Goal: Transaction & Acquisition: Purchase product/service

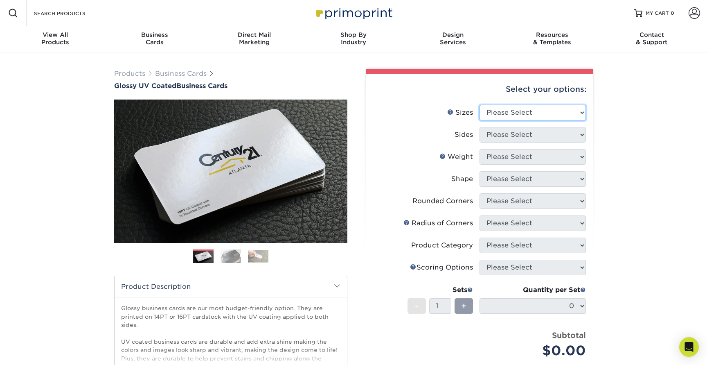
click at [534, 116] on select "Please Select 1.5" x 3.5" - Mini 1.75" x 3.5" - Mini 2" x 2" - Square 2" x 3" -…" at bounding box center [533, 113] width 106 height 16
select select "2.00x3.50"
click at [480, 105] on select "Please Select 1.5" x 3.5" - Mini 1.75" x 3.5" - Mini 2" x 2" - Square 2" x 3" -…" at bounding box center [533, 113] width 106 height 16
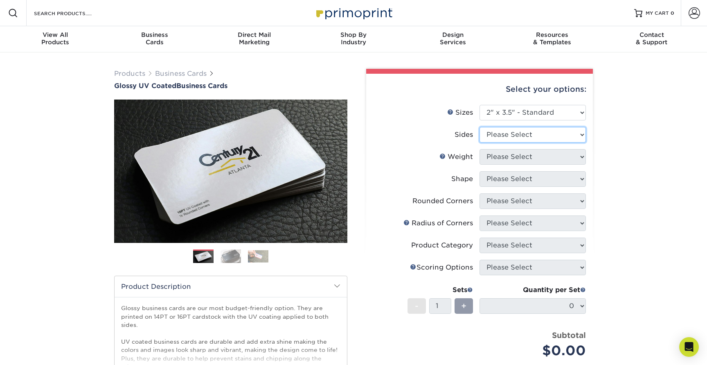
click at [535, 137] on select "Please Select Print Both Sides Print Front Only" at bounding box center [533, 135] width 106 height 16
select select "13abbda7-1d64-4f25-8bb2-c179b224825d"
click at [480, 127] on select "Please Select Print Both Sides Print Front Only" at bounding box center [533, 135] width 106 height 16
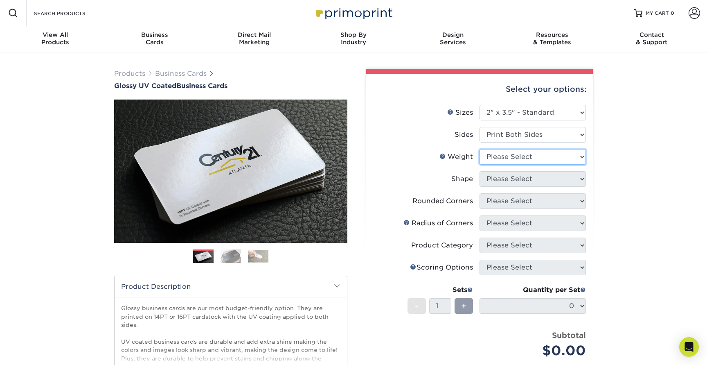
click at [529, 155] on select "Please Select 16PT 14PT" at bounding box center [533, 157] width 106 height 16
select select "16PT"
click at [480, 149] on select "Please Select 16PT 14PT" at bounding box center [533, 157] width 106 height 16
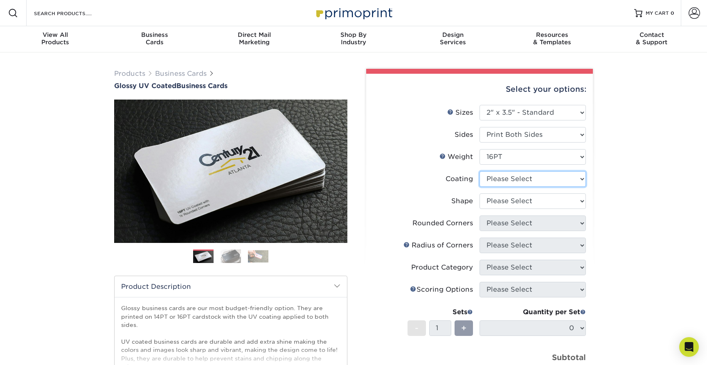
click at [528, 177] on select at bounding box center [533, 179] width 106 height 16
select select "1e8116af-acfc-44b1-83dc-8181aa338834"
click at [480, 171] on select at bounding box center [533, 179] width 106 height 16
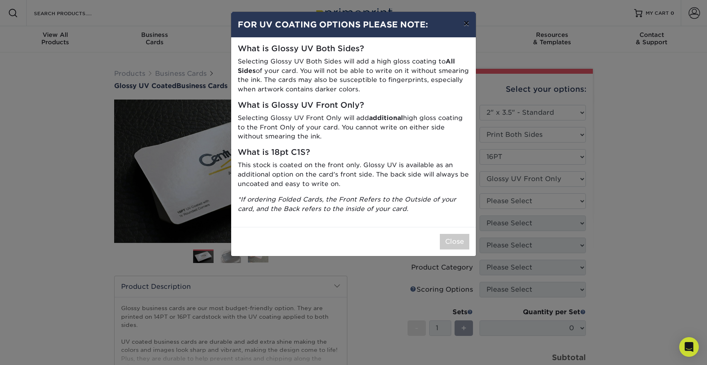
click at [465, 24] on button "×" at bounding box center [466, 23] width 19 height 23
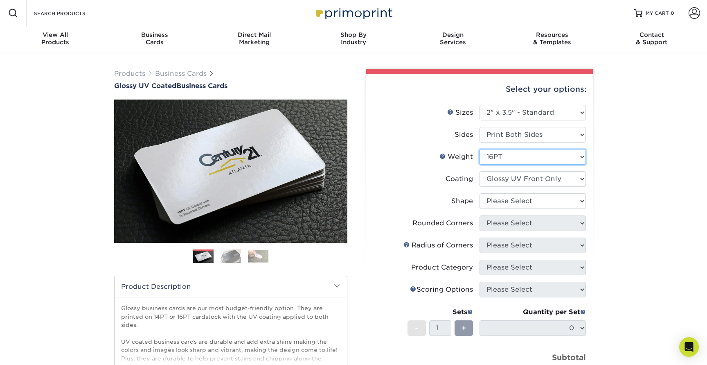
click at [549, 158] on select "Please Select 16PT 14PT" at bounding box center [533, 157] width 106 height 16
click at [567, 200] on select "Please Select Standard" at bounding box center [533, 201] width 106 height 16
select select "standard"
click at [480, 193] on select "Please Select Standard" at bounding box center [533, 201] width 106 height 16
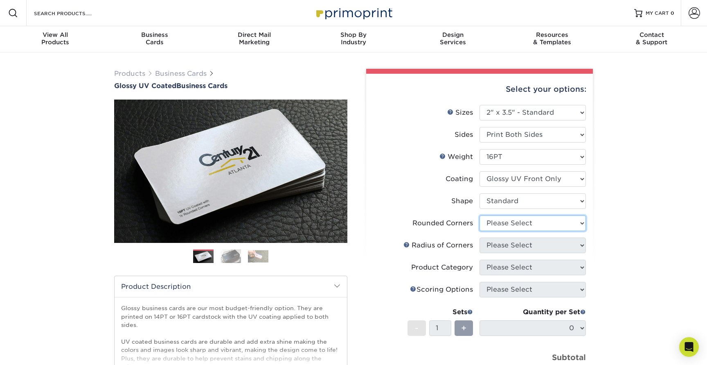
click at [558, 223] on select "Please Select Yes - Round 2 Corners Yes - Round 4 Corners No" at bounding box center [533, 223] width 106 height 16
select select "0"
click at [480, 215] on select "Please Select Yes - Round 2 Corners Yes - Round 4 Corners No" at bounding box center [533, 223] width 106 height 16
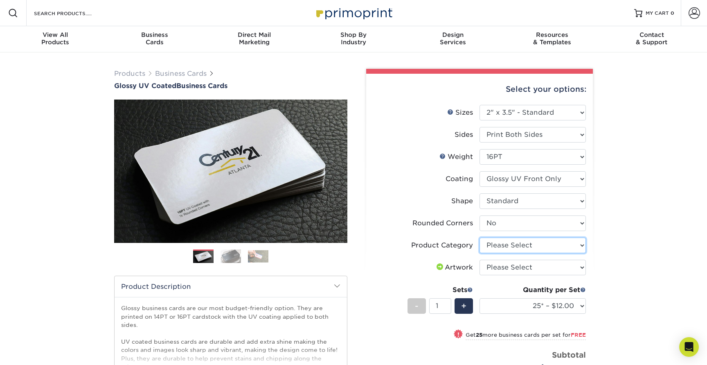
click at [548, 250] on select "Please Select Business Cards" at bounding box center [533, 245] width 106 height 16
select select "3b5148f1-0588-4f88-a218-97bcfdce65c1"
click at [480, 237] on select "Please Select Business Cards" at bounding box center [533, 245] width 106 height 16
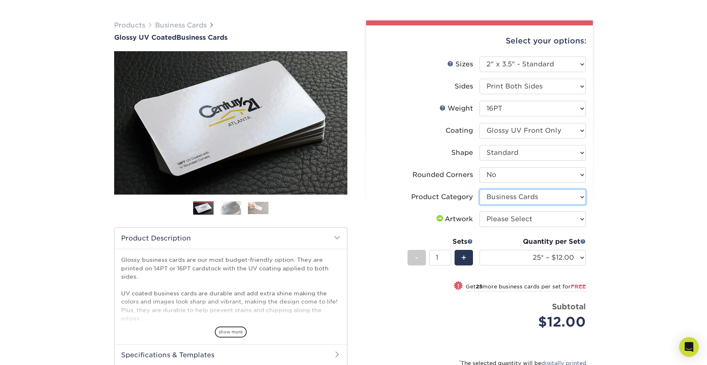
scroll to position [55, 0]
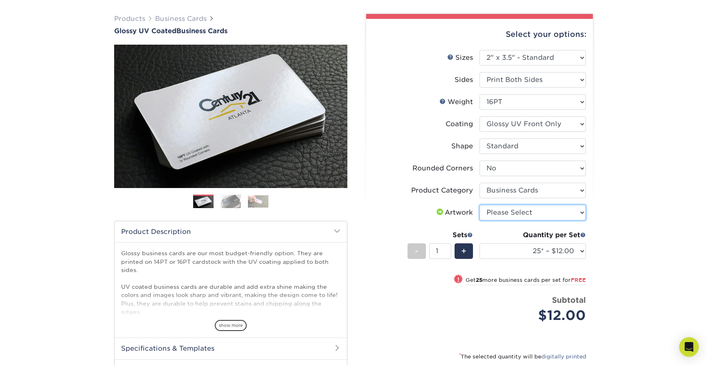
click at [572, 216] on select "Please Select I will upload files I need a design - $100" at bounding box center [533, 213] width 106 height 16
select select "upload"
click at [480, 205] on select "Please Select I will upload files I need a design - $100" at bounding box center [533, 213] width 106 height 16
click at [581, 250] on select "25* – $12.00 50* – $12.00 100* – $12.00 250* – $21.00 500 – $42.00 1000 – $53.0…" at bounding box center [533, 251] width 106 height 16
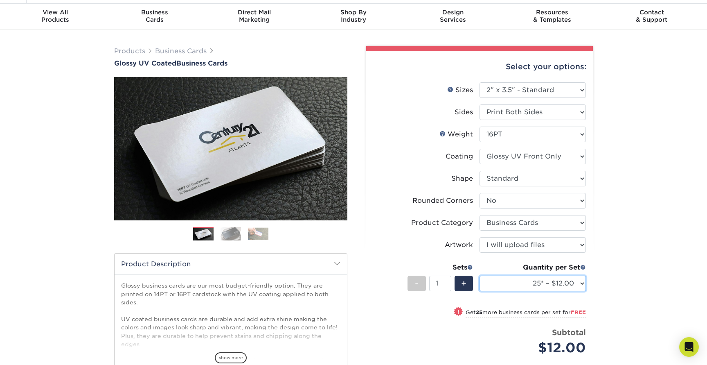
scroll to position [0, 0]
